Goal: Transaction & Acquisition: Download file/media

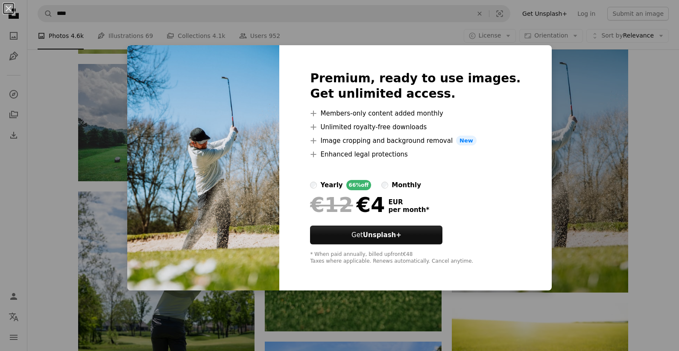
scroll to position [552, 0]
click at [78, 123] on div "An X shape Premium, ready to use images. Get unlimited access. A plus sign Memb…" at bounding box center [339, 175] width 679 height 351
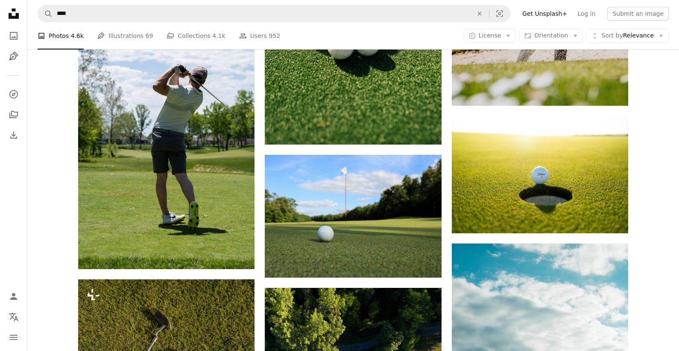
scroll to position [746, 0]
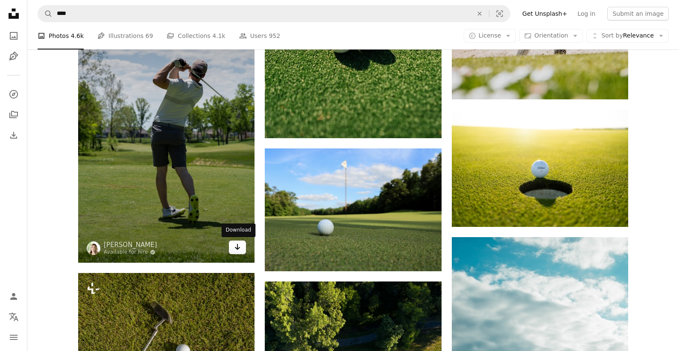
click at [239, 247] on icon "Arrow pointing down" at bounding box center [237, 247] width 7 height 10
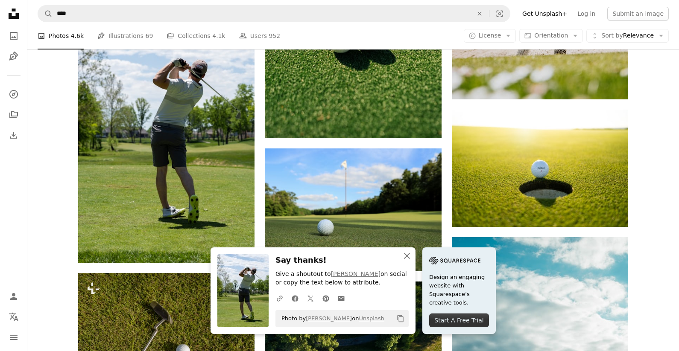
click at [407, 254] on icon "An X shape" at bounding box center [407, 256] width 10 height 10
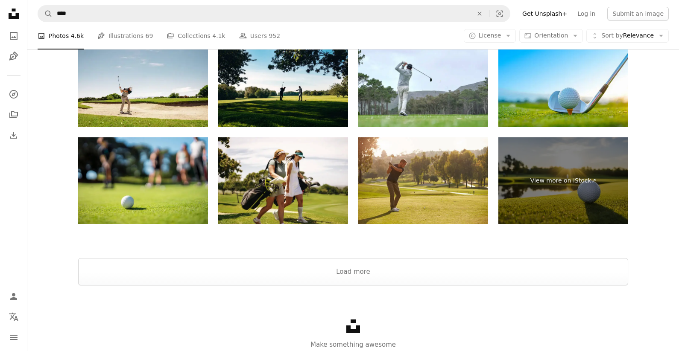
scroll to position [1720, 0]
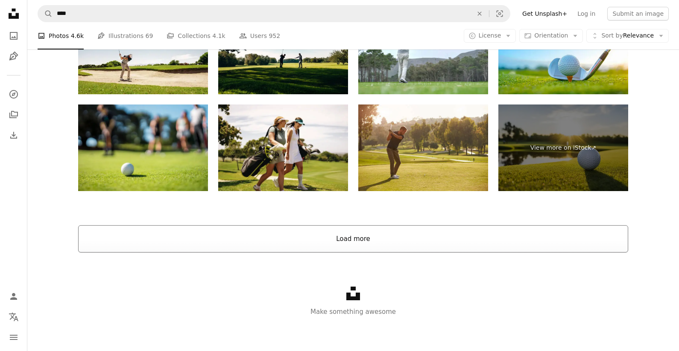
click at [360, 240] on button "Load more" at bounding box center [353, 238] width 550 height 27
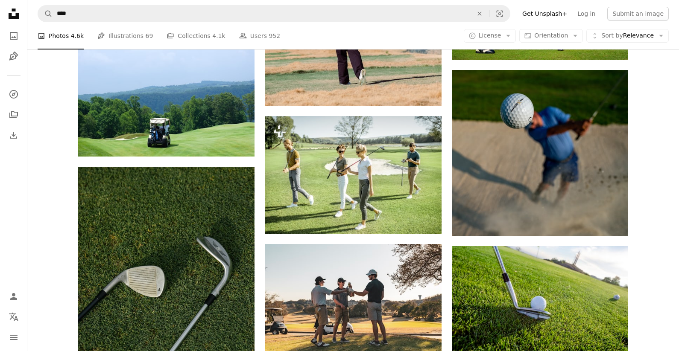
scroll to position [2771, 0]
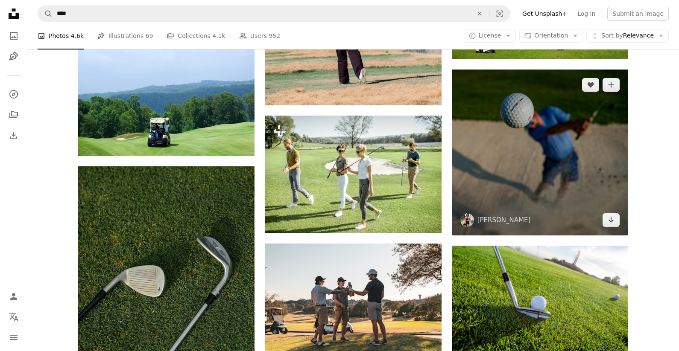
drag, startPoint x: 613, startPoint y: 218, endPoint x: 602, endPoint y: 217, distance: 11.1
click at [613, 218] on icon "Arrow pointing down" at bounding box center [611, 220] width 7 height 10
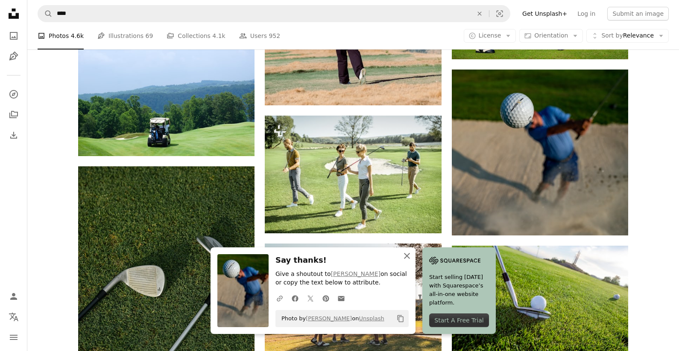
click at [407, 254] on icon "An X shape" at bounding box center [407, 256] width 10 height 10
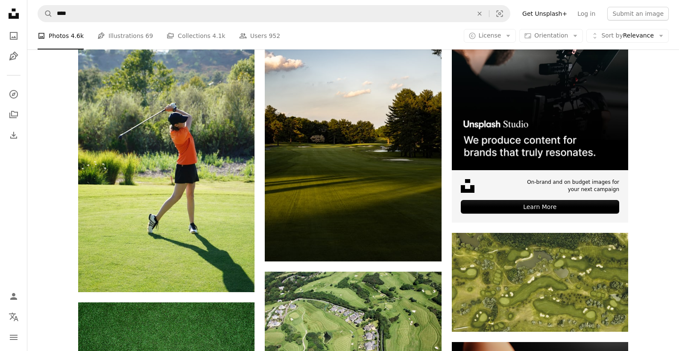
scroll to position [3698, 0]
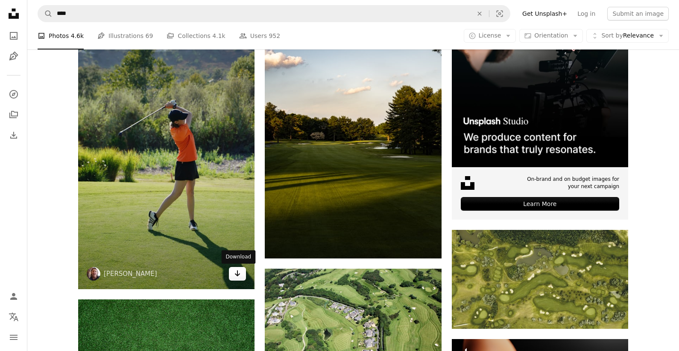
click at [238, 274] on icon "Arrow pointing down" at bounding box center [237, 274] width 7 height 10
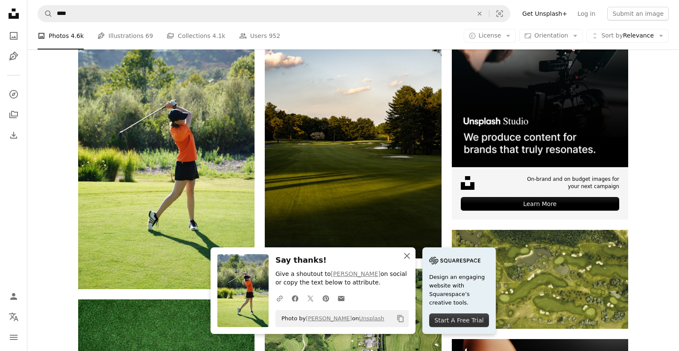
click at [408, 255] on icon "button" at bounding box center [407, 256] width 6 height 6
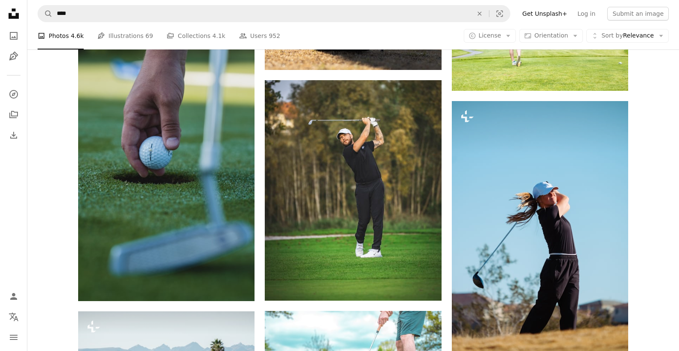
scroll to position [4416, 0]
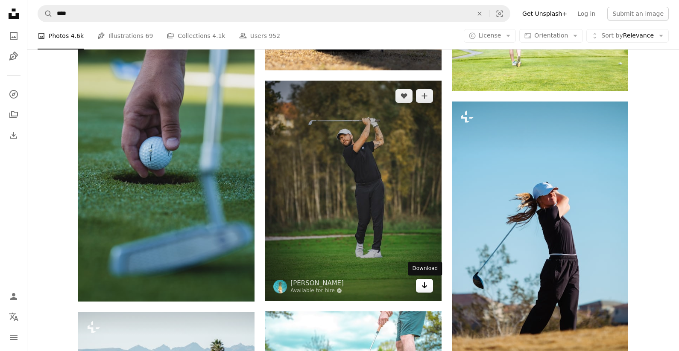
click at [425, 285] on icon "Arrow pointing down" at bounding box center [424, 286] width 7 height 10
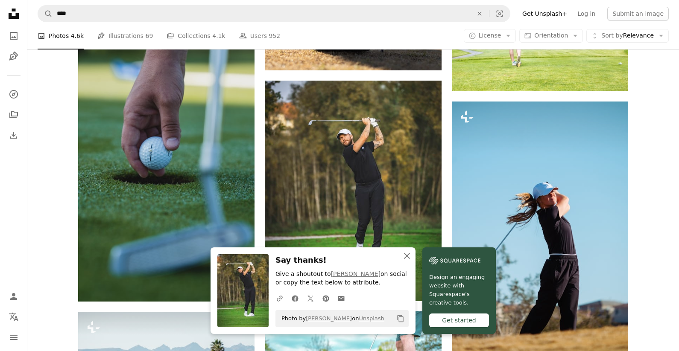
click at [408, 255] on icon "button" at bounding box center [407, 256] width 6 height 6
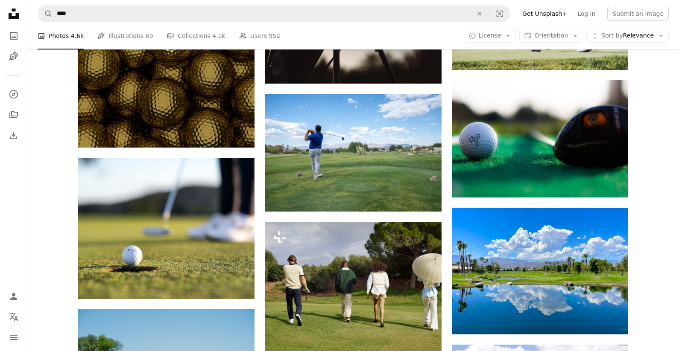
scroll to position [6390, 0]
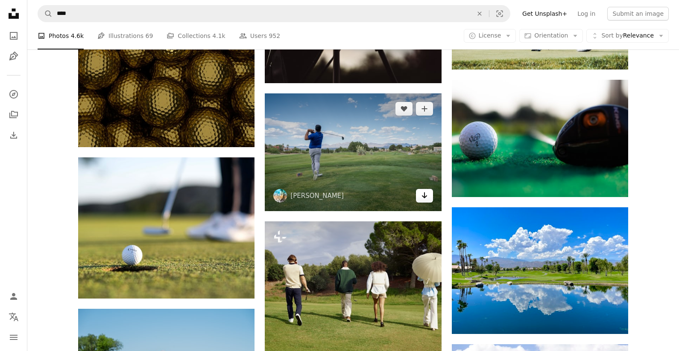
click at [425, 196] on icon "Arrow pointing down" at bounding box center [424, 195] width 7 height 10
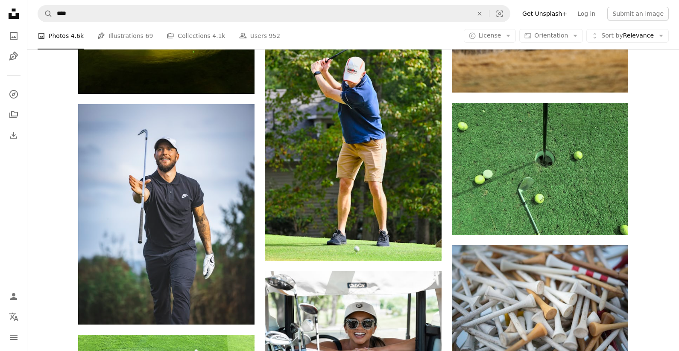
scroll to position [9854, 0]
